Goal: Information Seeking & Learning: Learn about a topic

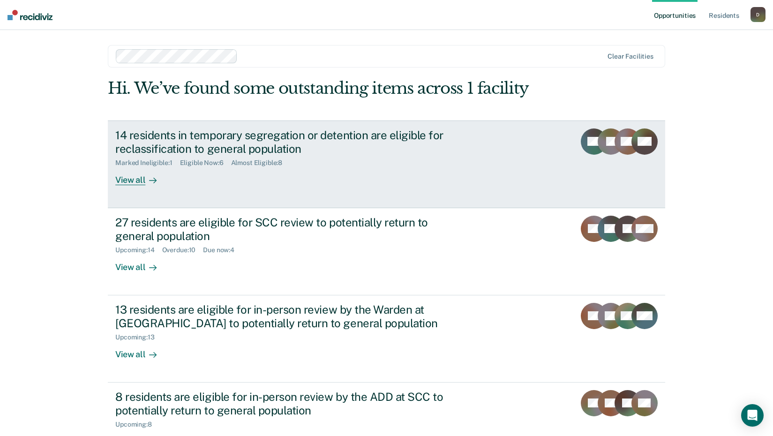
click at [208, 149] on div "14 residents in temporary segregation or detention are eligible for reclassific…" at bounding box center [279, 141] width 329 height 27
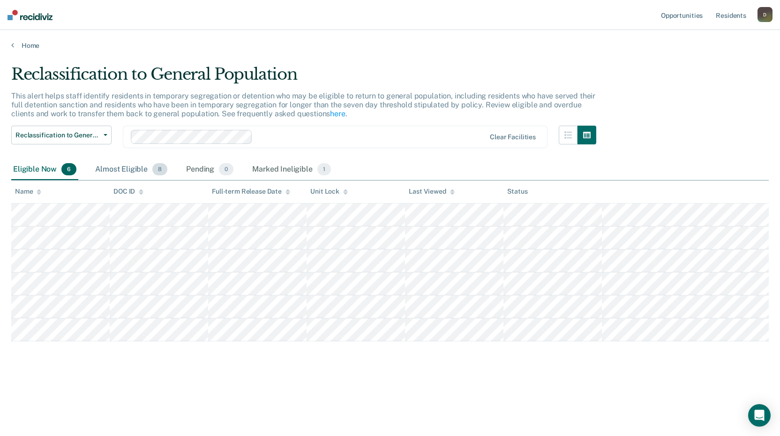
click at [125, 171] on div "Almost Eligible 8" at bounding box center [131, 169] width 76 height 21
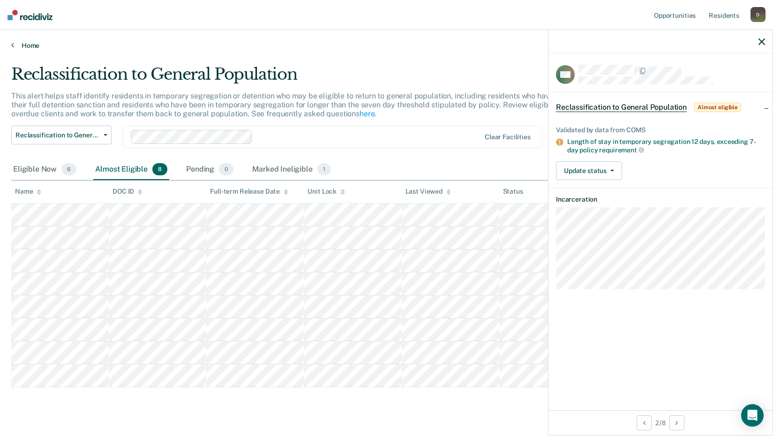
click at [26, 46] on link "Home" at bounding box center [386, 45] width 750 height 8
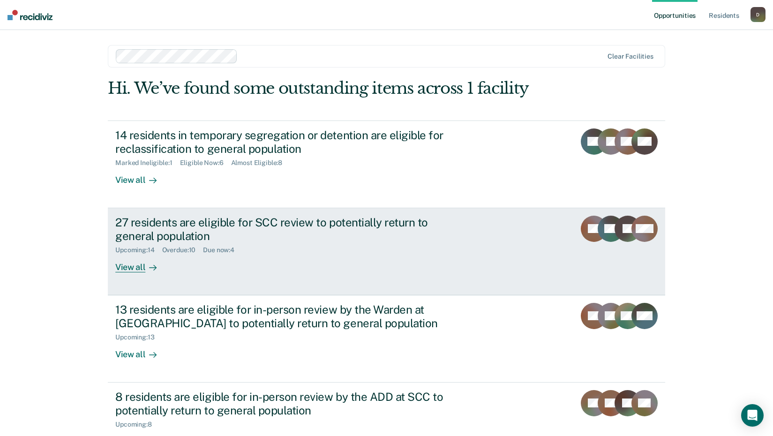
click at [177, 228] on div "27 residents are eligible for SCC review to potentially return to general popul…" at bounding box center [279, 229] width 329 height 27
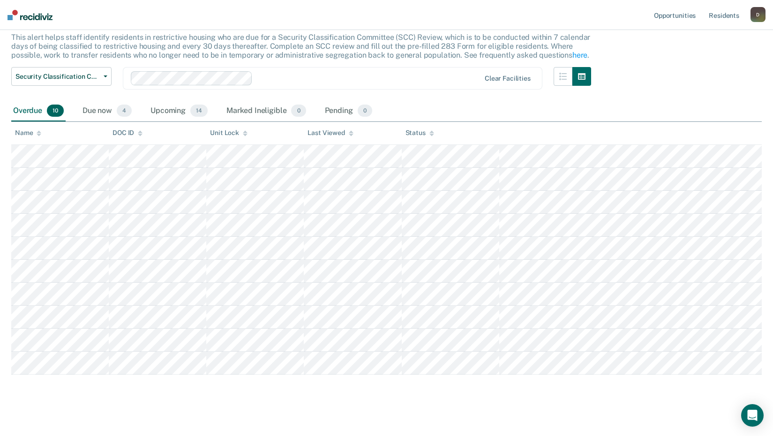
scroll to position [65, 0]
